Goal: Task Accomplishment & Management: Manage account settings

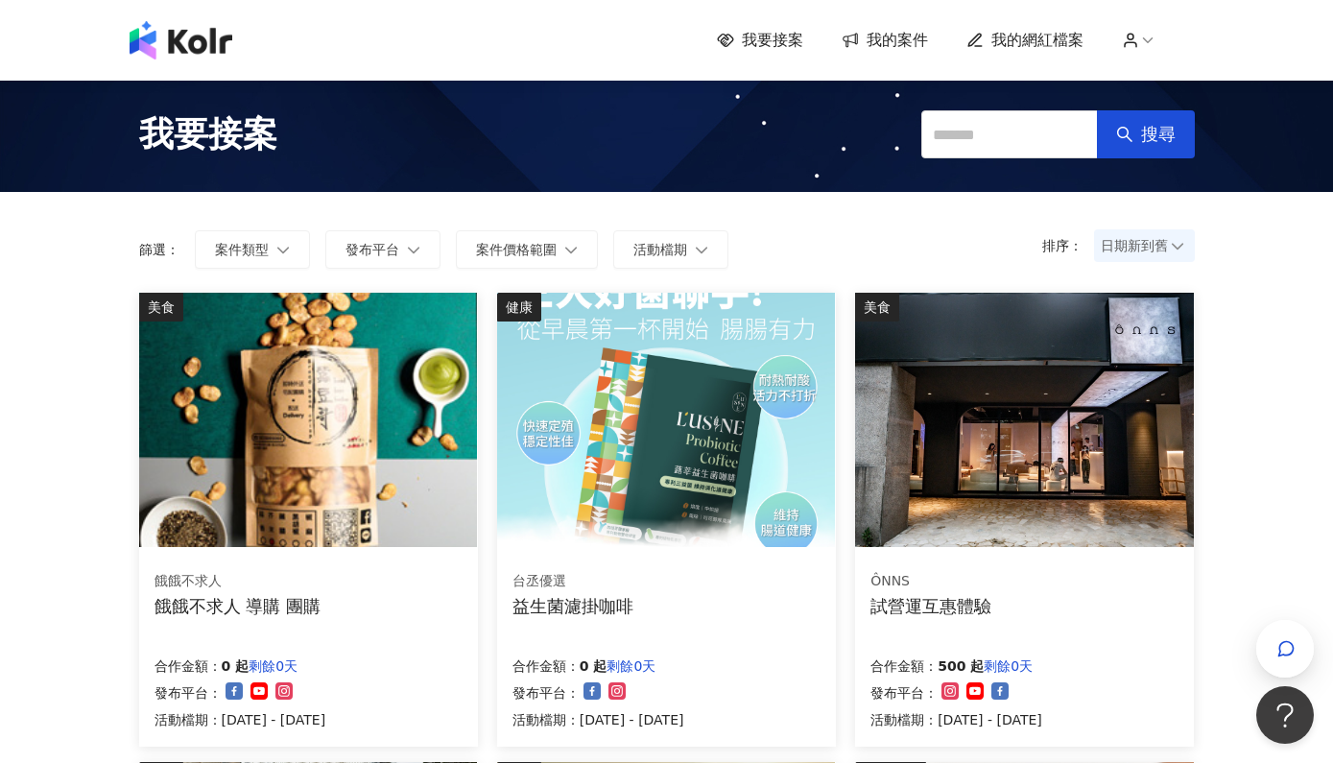
click at [901, 55] on div "我要接案 我的案件 我的網紅檔案" at bounding box center [667, 40] width 1094 height 38
click at [900, 37] on span "我的案件" at bounding box center [896, 40] width 61 height 21
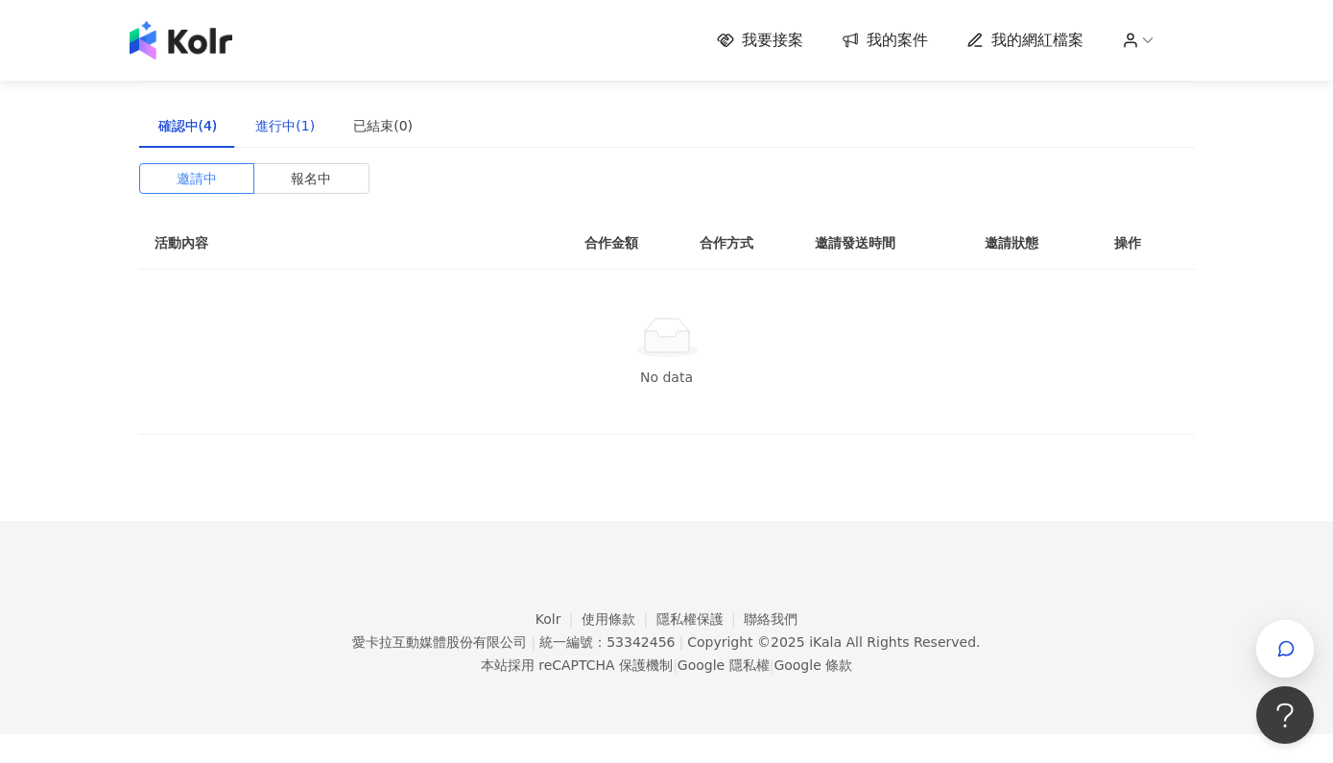
click at [283, 131] on div "進行中(1)" at bounding box center [284, 125] width 59 height 21
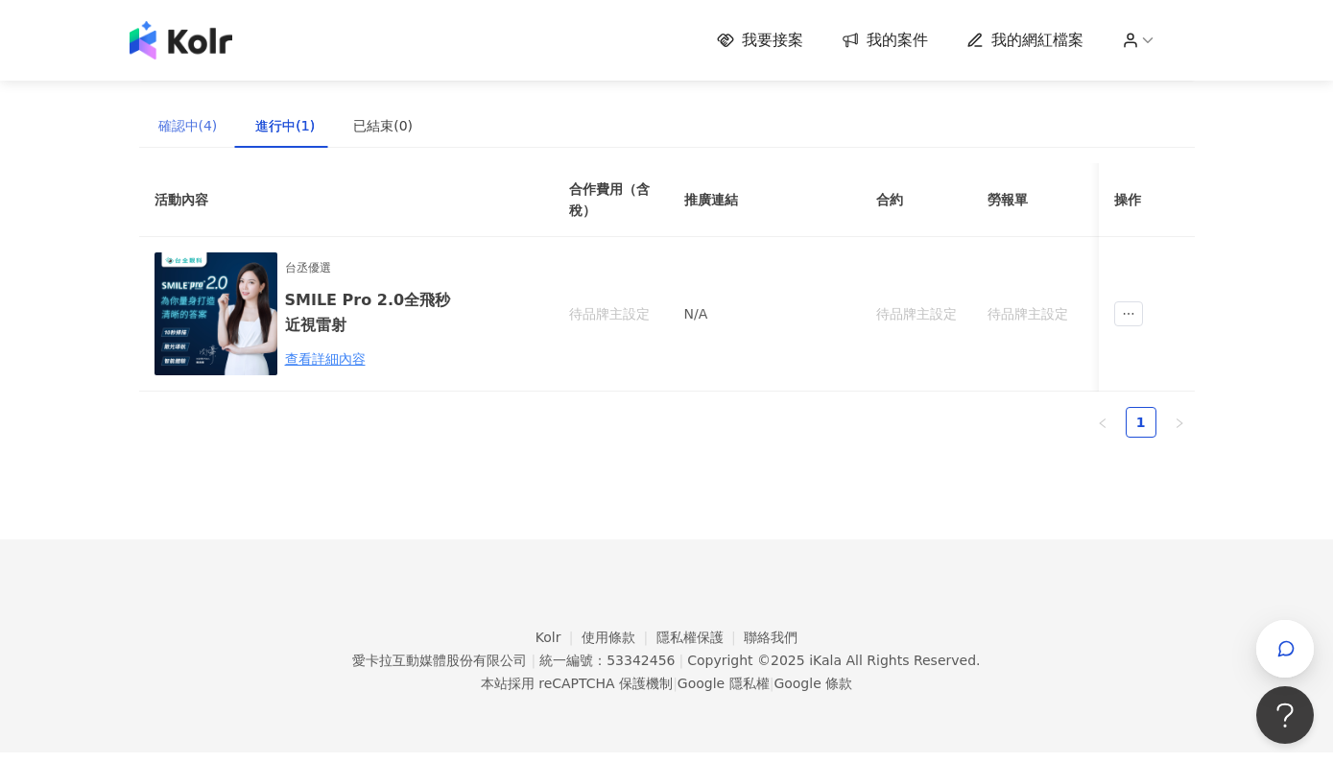
click at [205, 138] on div "確認中(4)" at bounding box center [188, 126] width 98 height 44
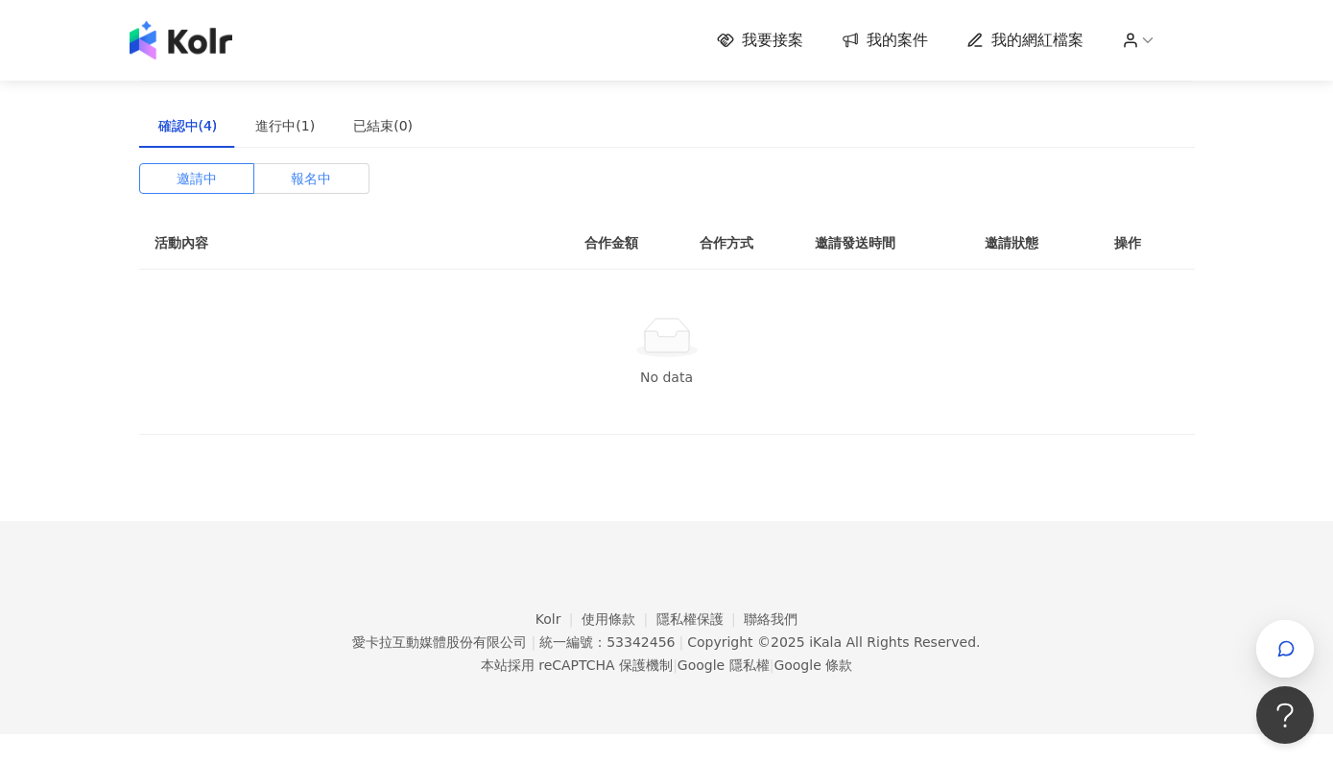
click at [313, 176] on span "報名中" at bounding box center [311, 178] width 40 height 29
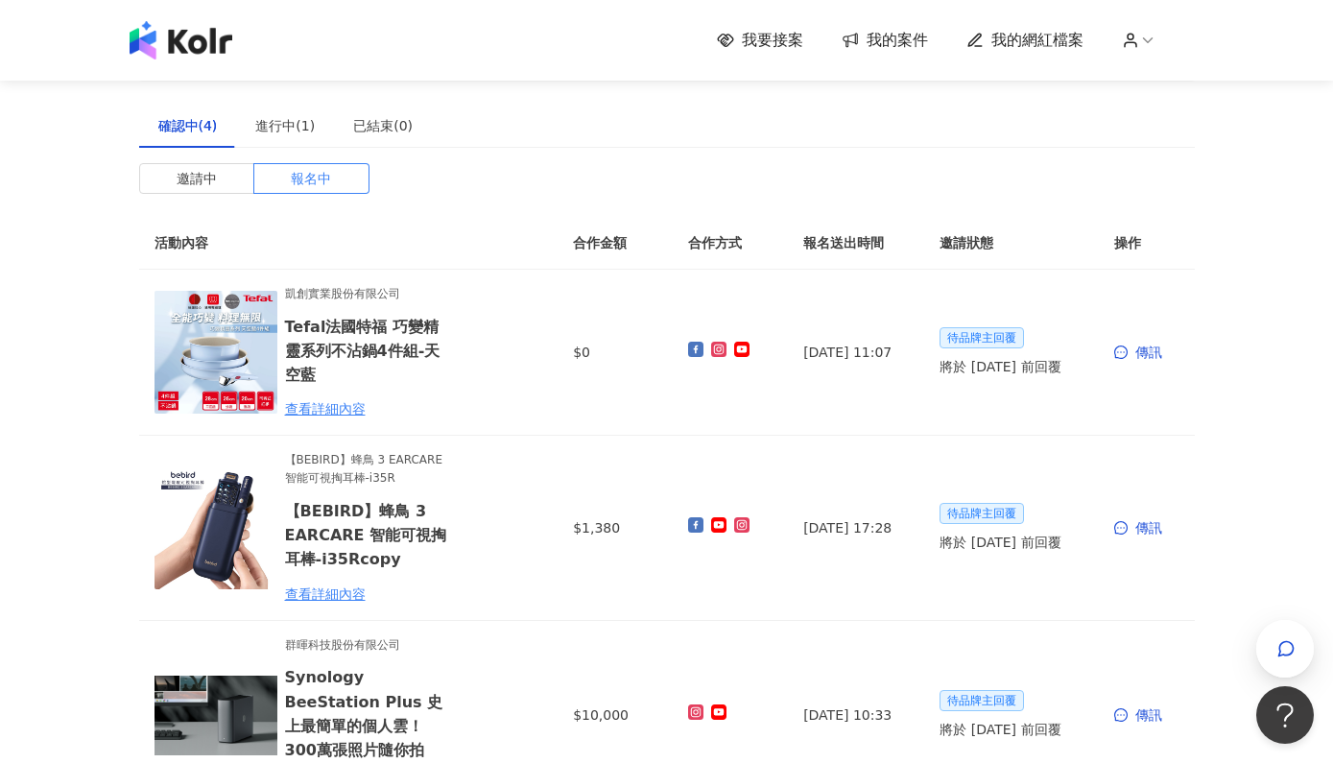
click at [188, 42] on img at bounding box center [181, 40] width 103 height 38
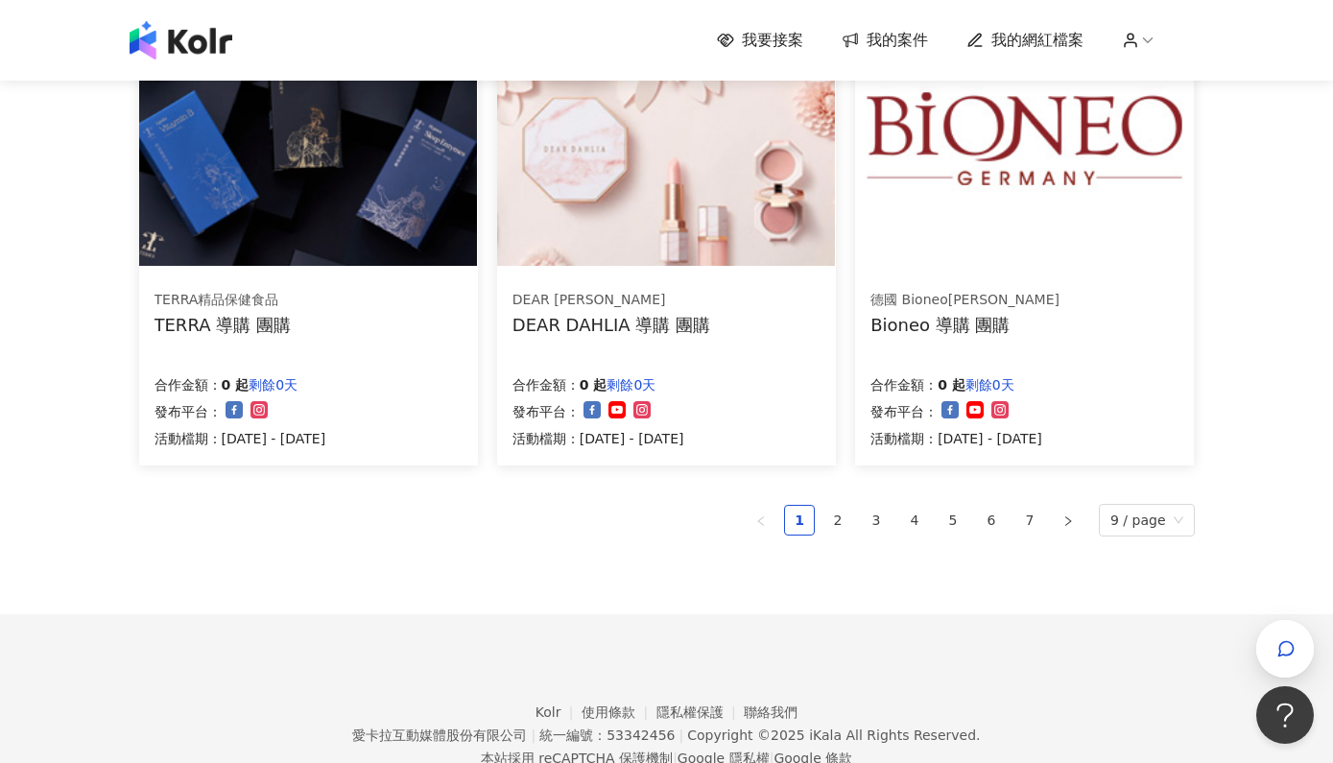
scroll to position [1244, 0]
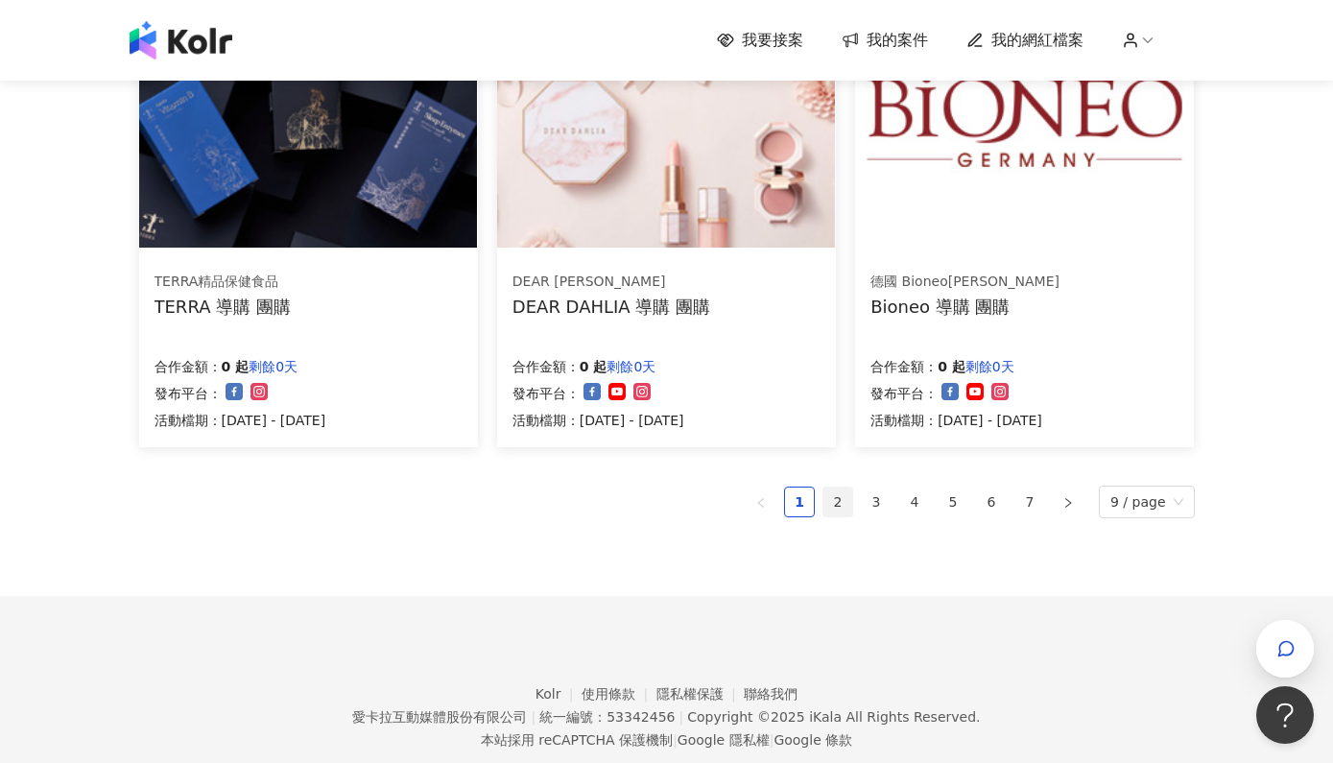
click at [842, 498] on link "2" at bounding box center [837, 501] width 29 height 29
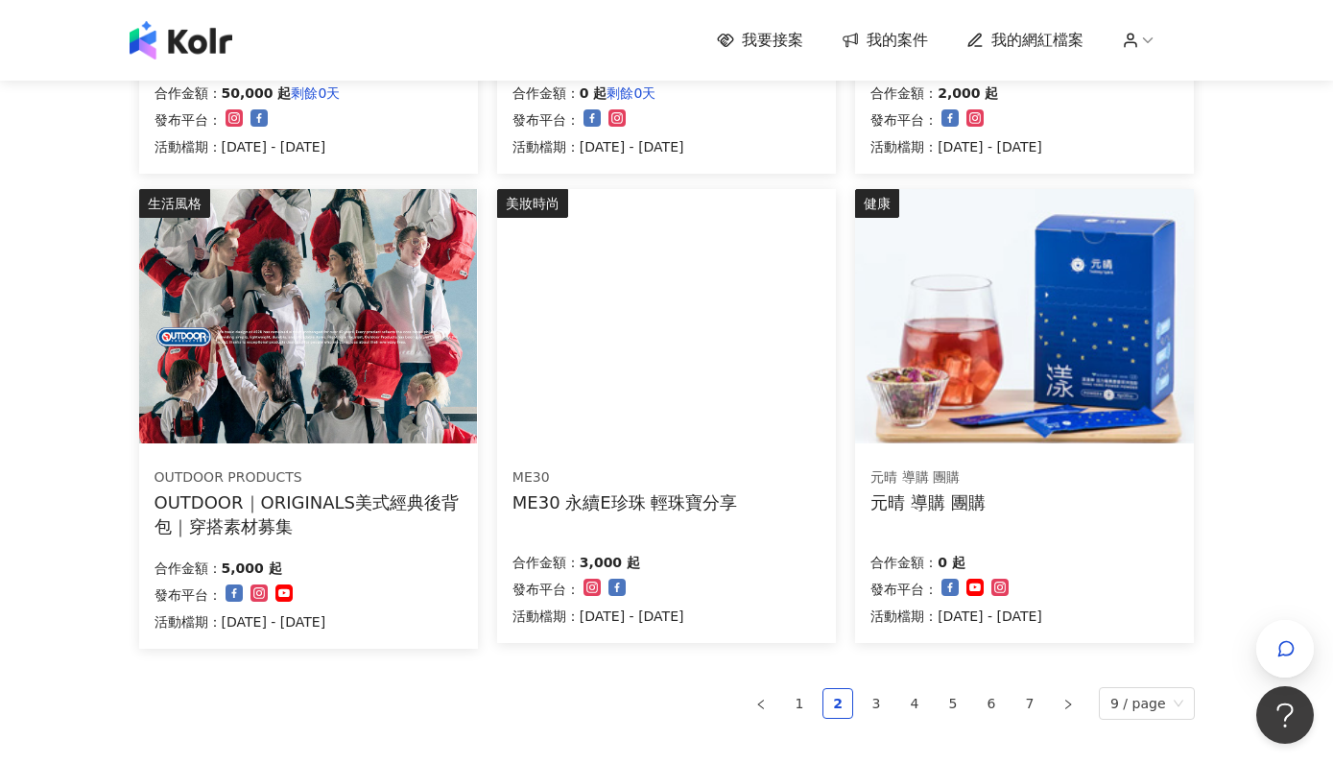
scroll to position [1043, 0]
